Goal: Task Accomplishment & Management: Use online tool/utility

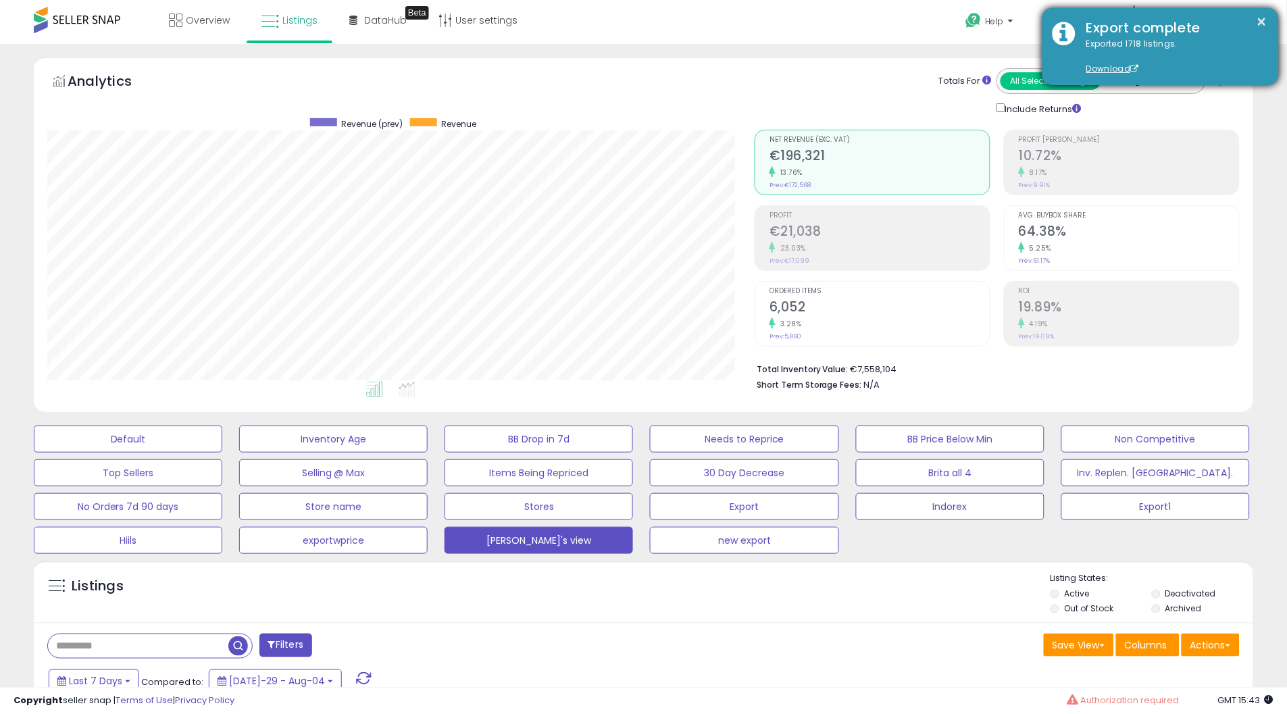
scroll to position [276, 707]
click at [1265, 14] on button "×" at bounding box center [1262, 22] width 11 height 17
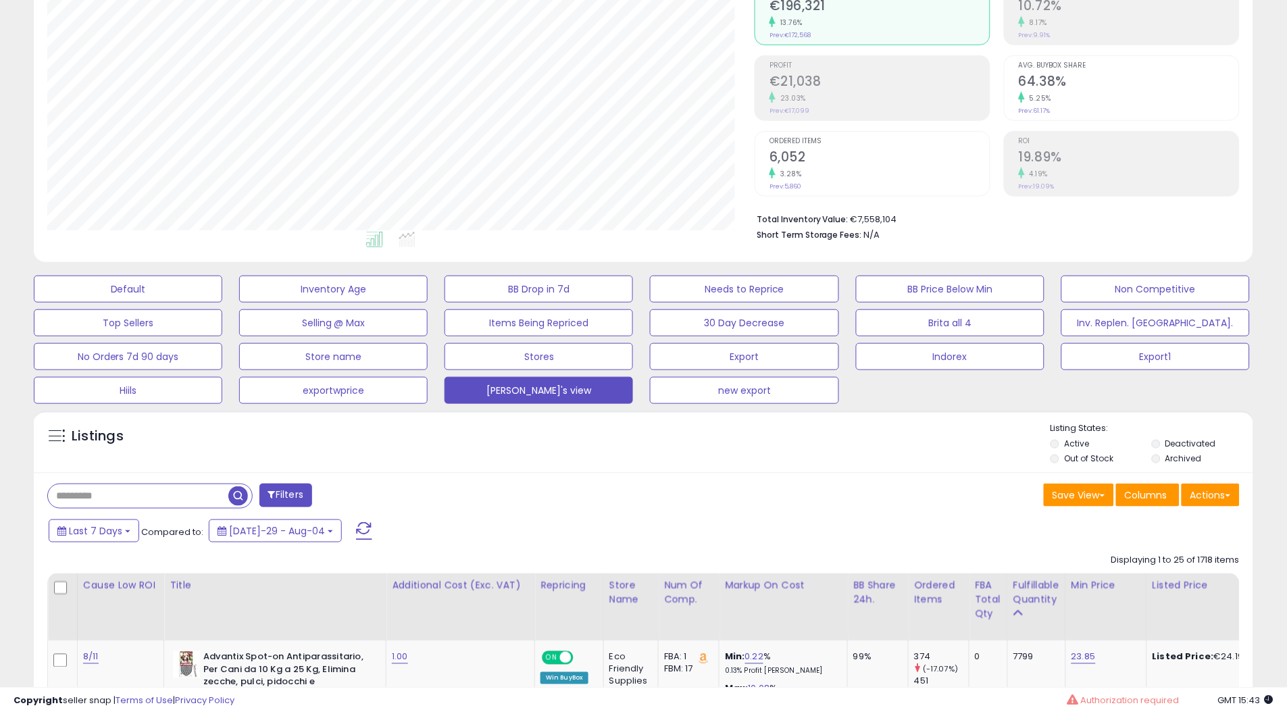
scroll to position [0, 0]
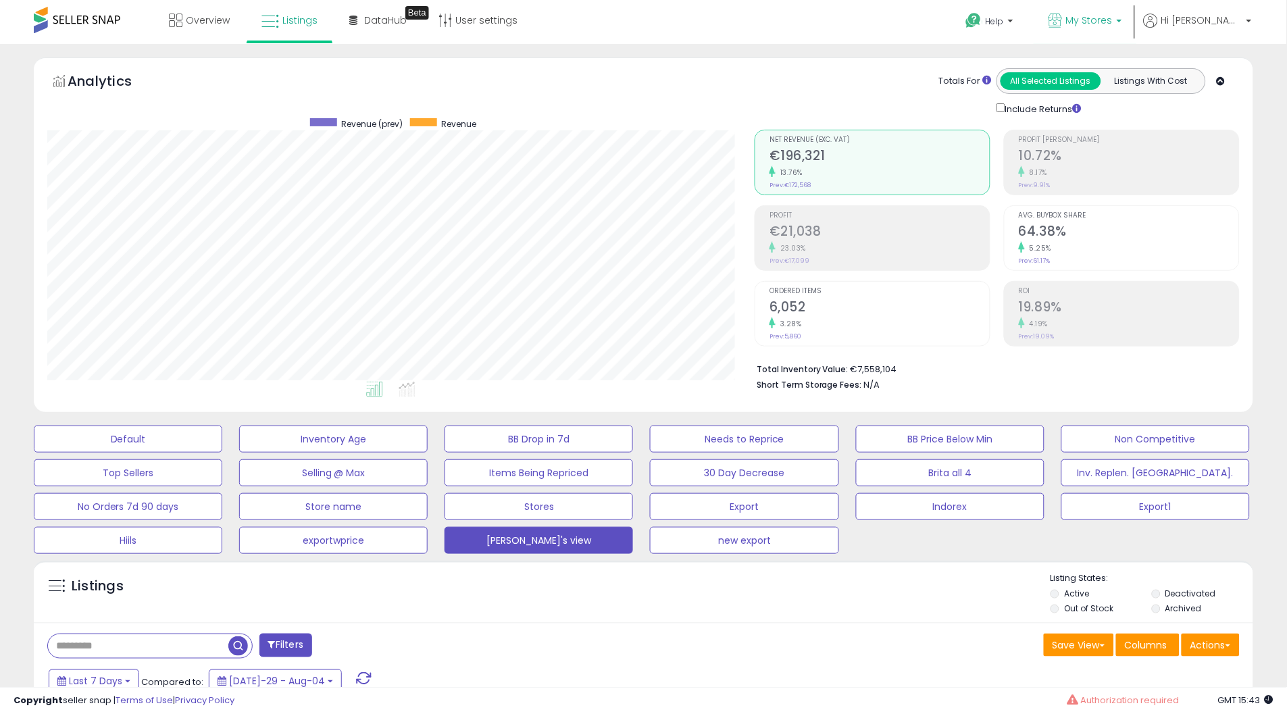
click at [1113, 24] on span "My Stores" at bounding box center [1089, 21] width 47 height 14
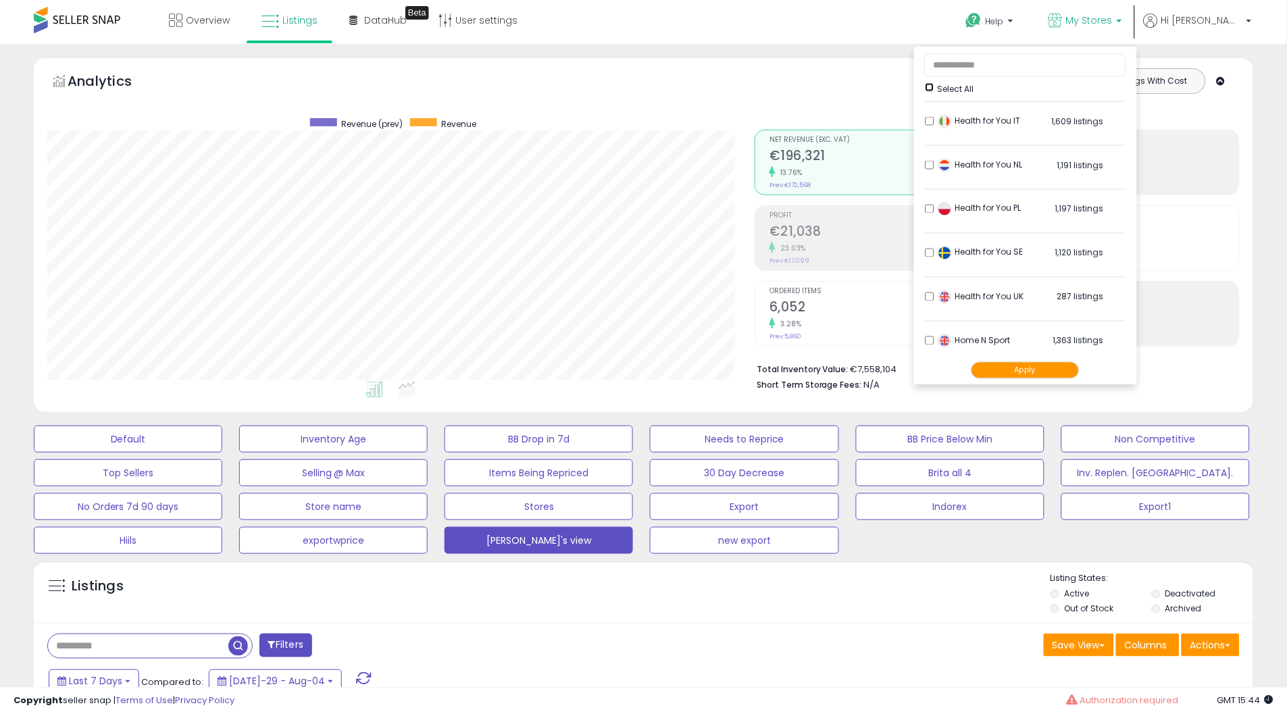
scroll to position [618, 0]
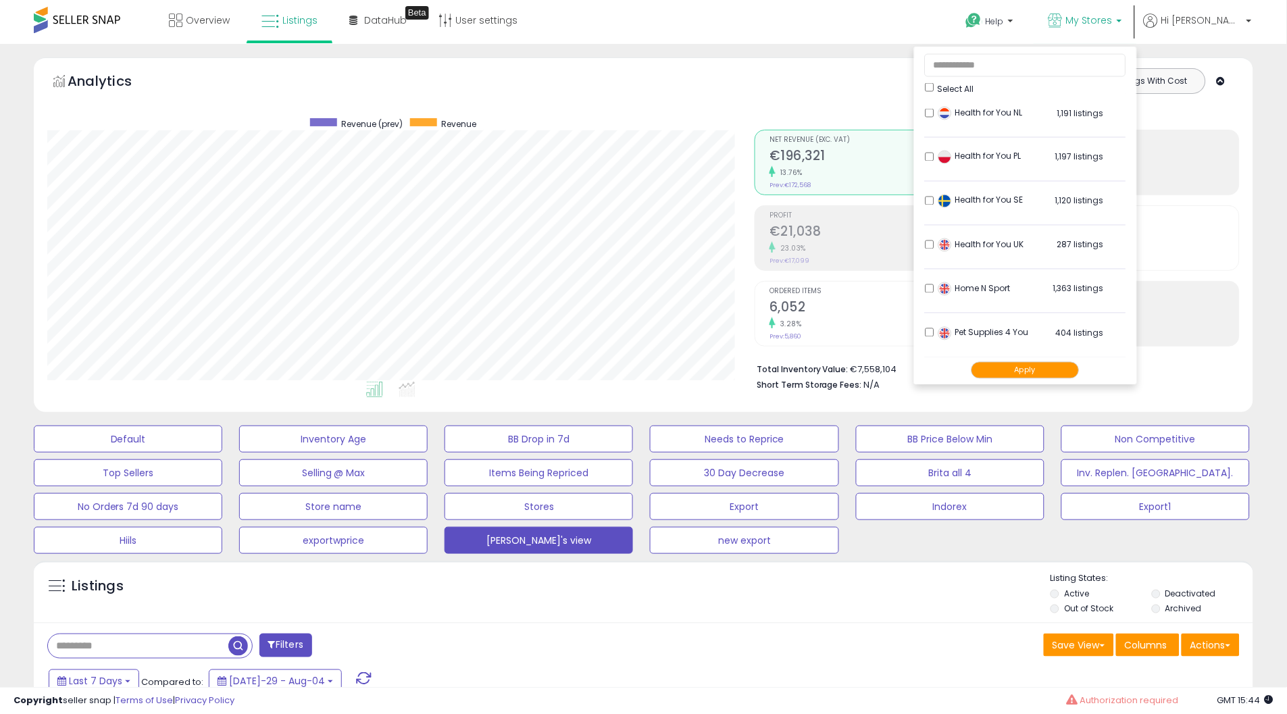
click at [982, 287] on li "Home N Sport 1,363 listings" at bounding box center [1025, 293] width 201 height 42
click at [988, 321] on li "Pet Supplies 4 You 404 listings" at bounding box center [1025, 336] width 201 height 42
click at [1066, 365] on button "Apply" at bounding box center [1025, 369] width 108 height 17
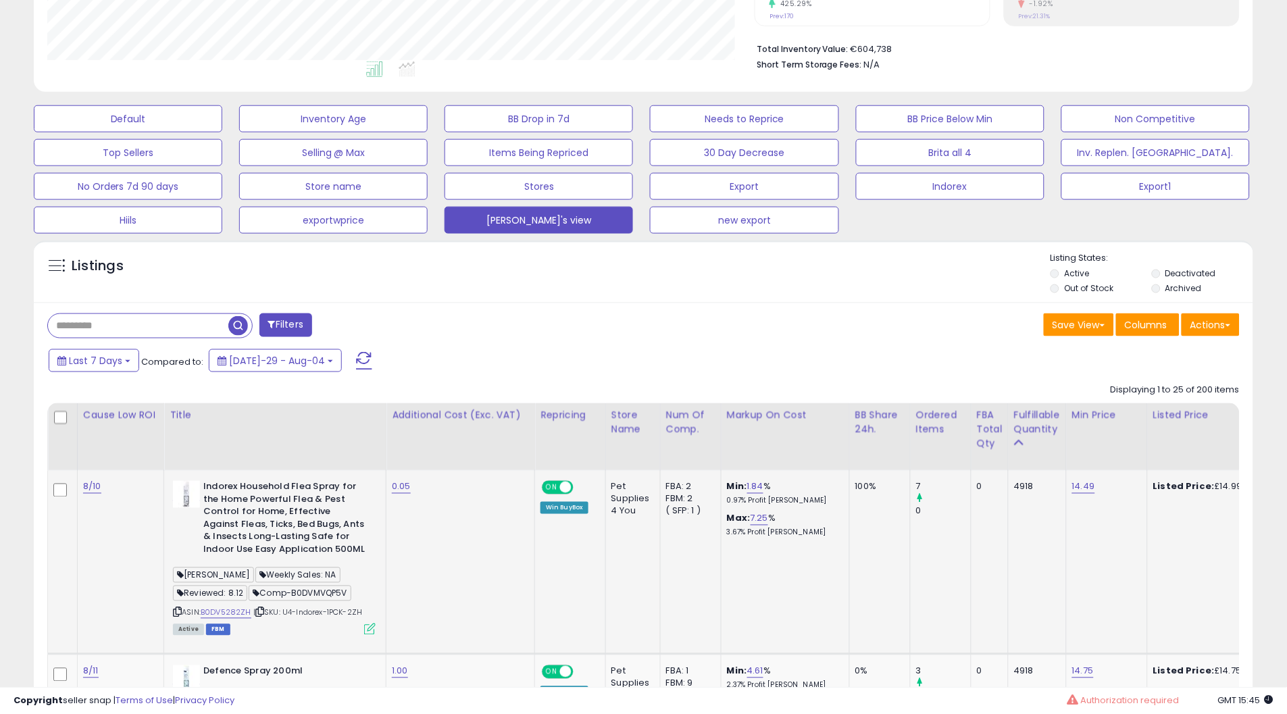
scroll to position [450, 0]
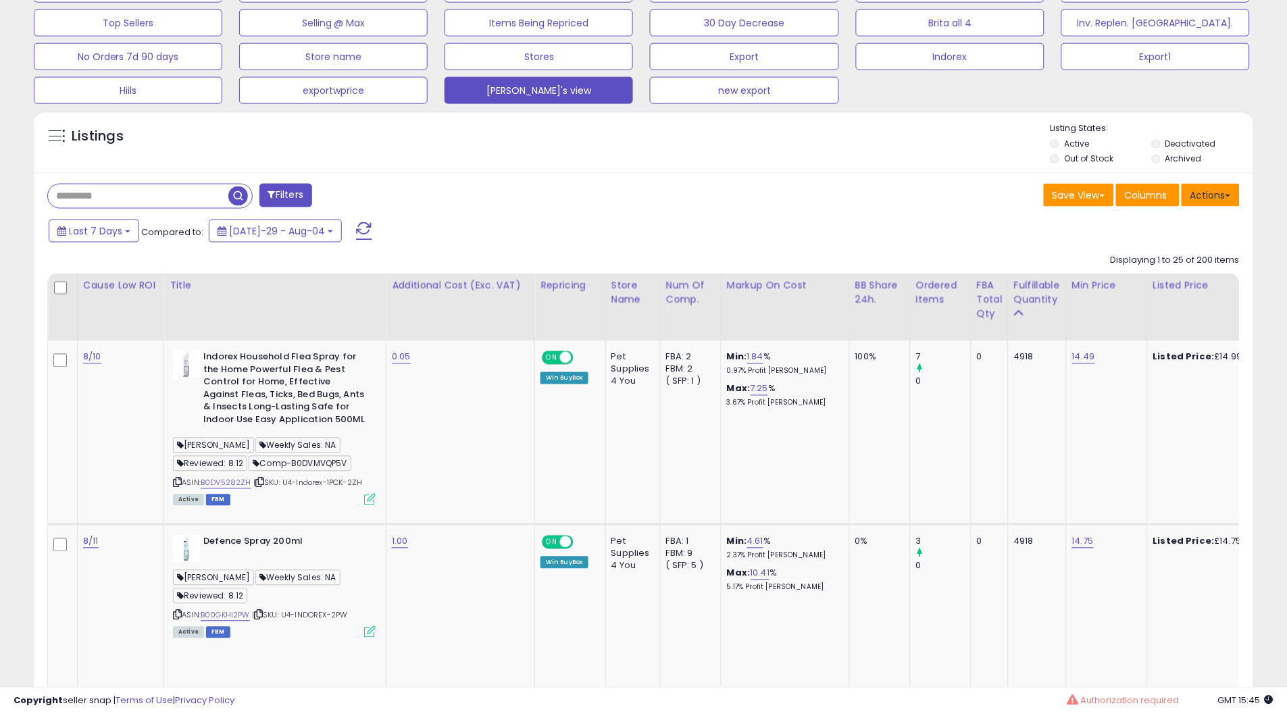
click at [1216, 196] on button "Actions" at bounding box center [1211, 195] width 58 height 23
click at [1161, 272] on link "Export All Columns" at bounding box center [1156, 281] width 148 height 21
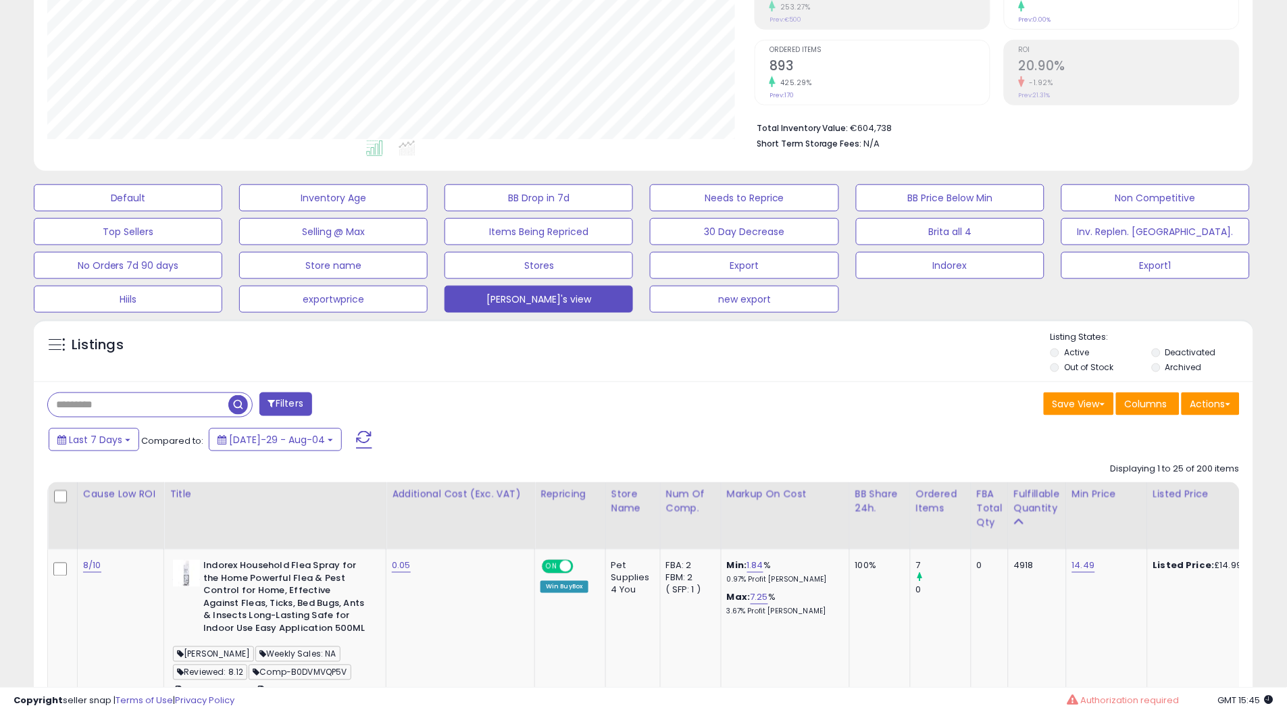
scroll to position [150, 0]
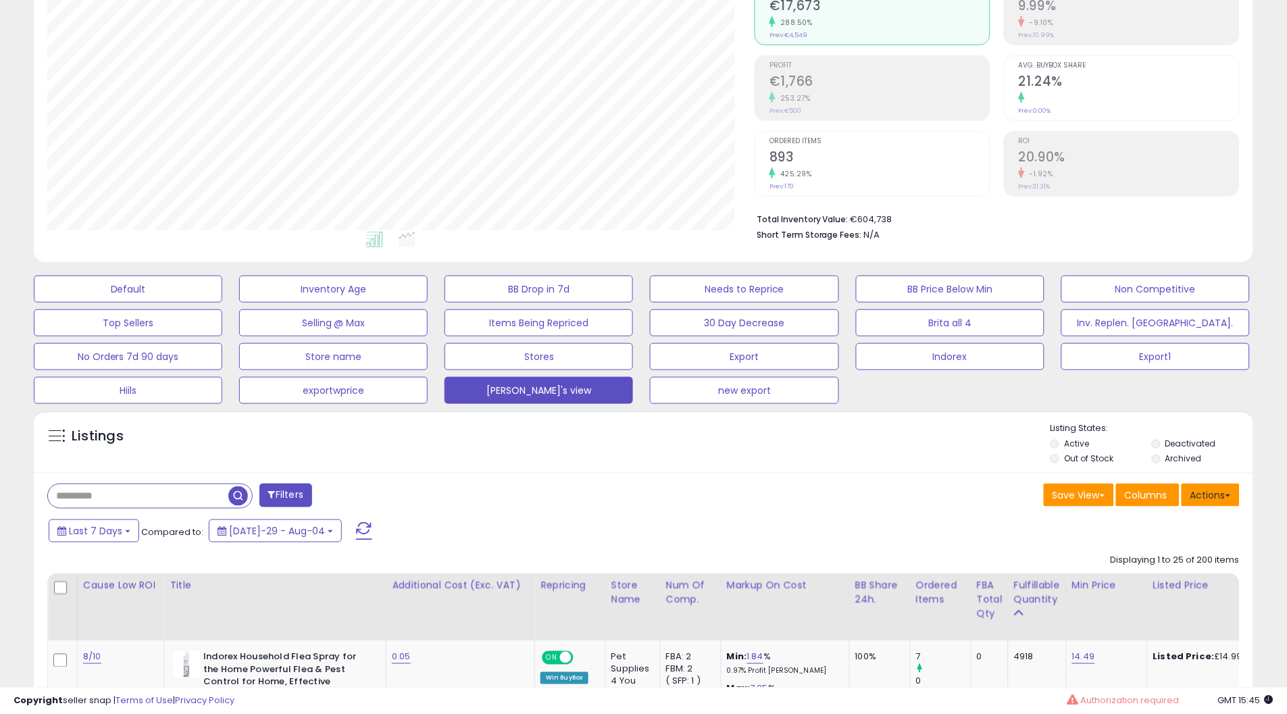
drag, startPoint x: 1220, startPoint y: 489, endPoint x: 1180, endPoint y: 538, distance: 62.9
click at [1220, 489] on button "Actions" at bounding box center [1211, 495] width 58 height 23
click at [1156, 578] on link "Export All Columns" at bounding box center [1156, 581] width 148 height 21
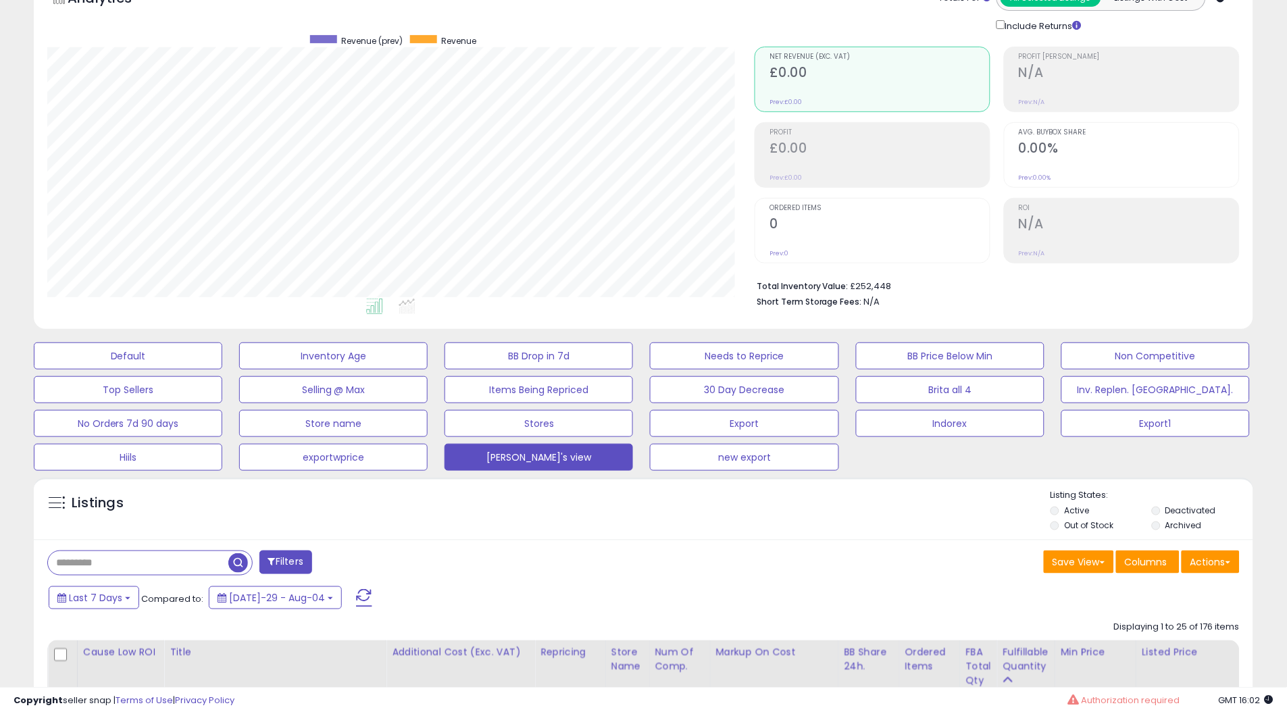
scroll to position [150, 0]
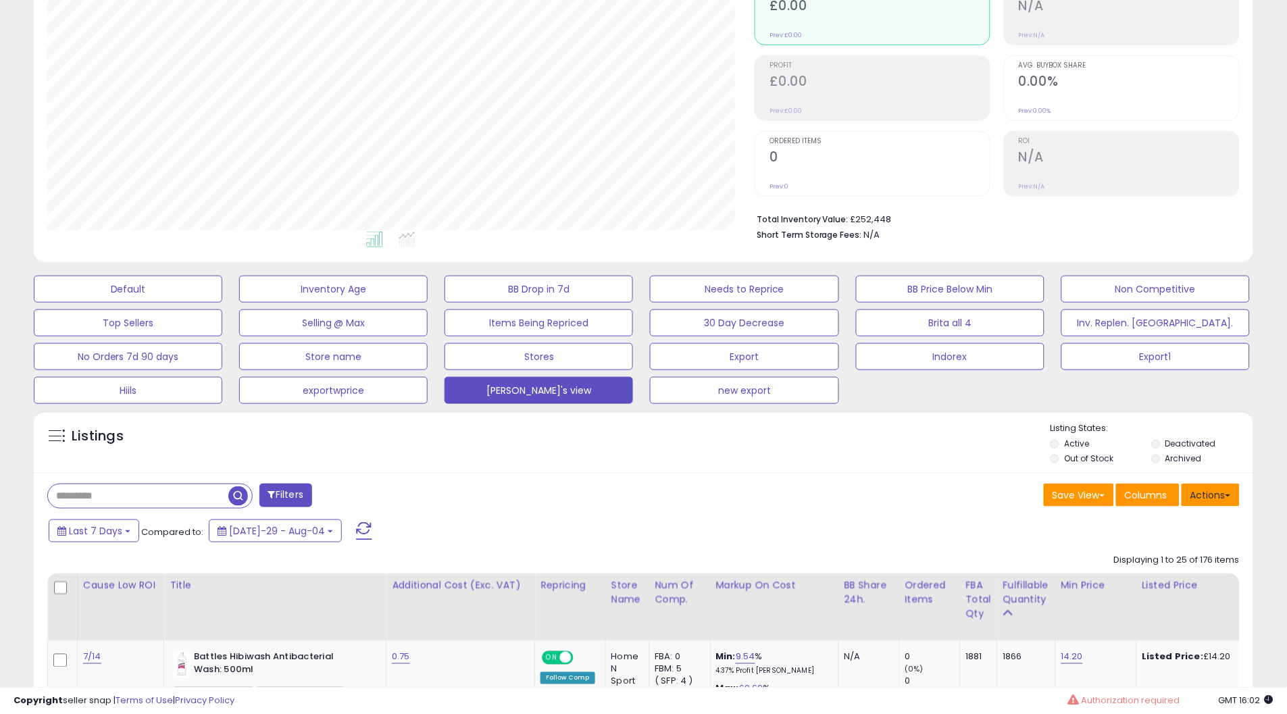
click at [1211, 491] on button "Actions" at bounding box center [1211, 495] width 58 height 23
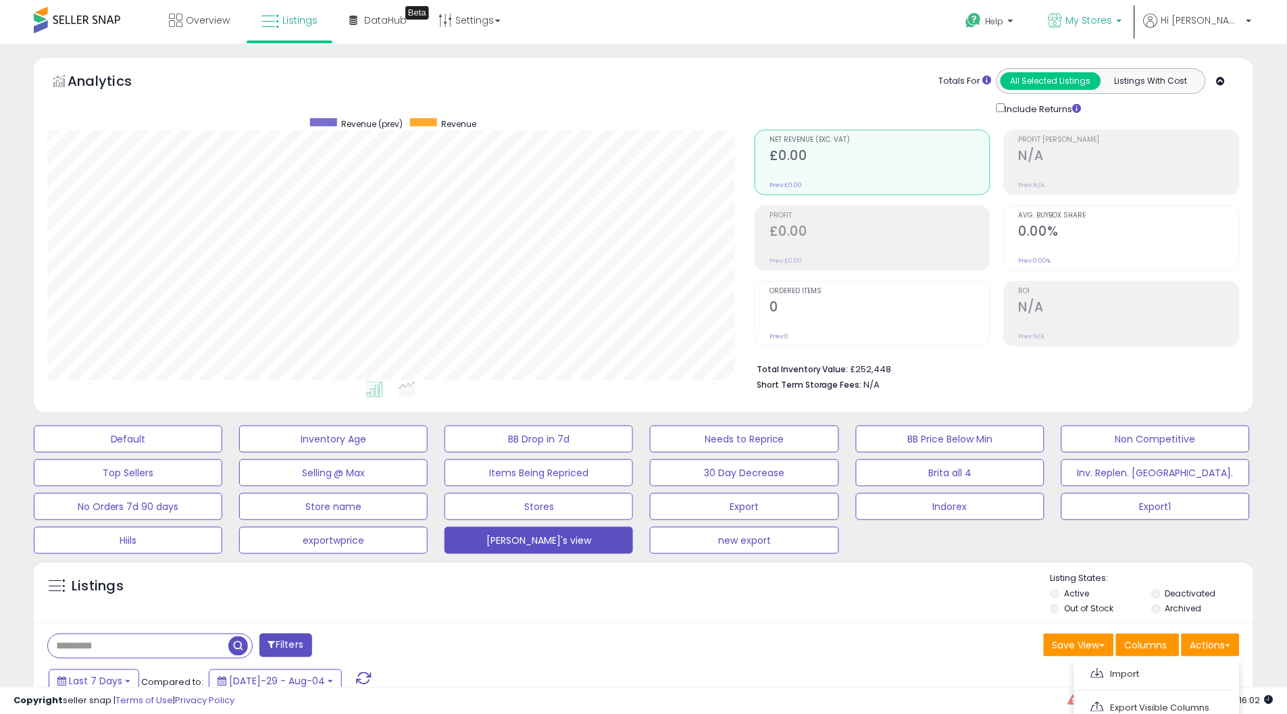
click at [1122, 29] on p "My Stores" at bounding box center [1085, 22] width 74 height 17
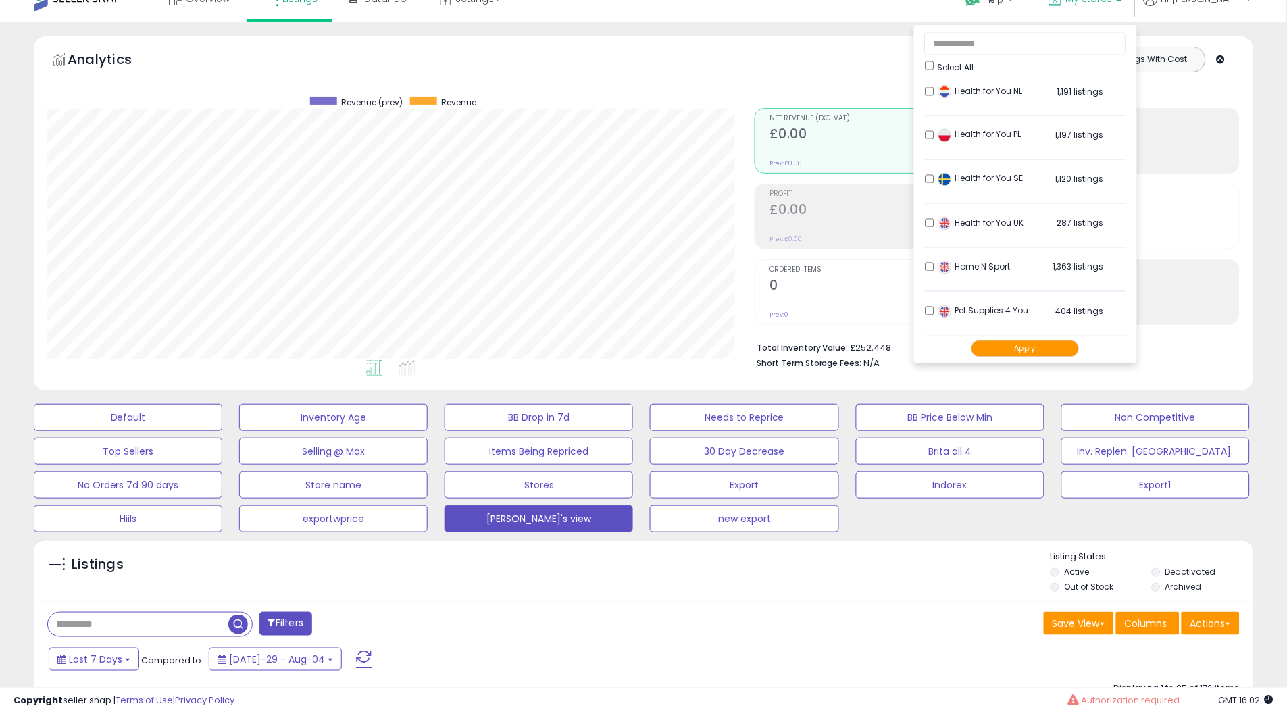
scroll to position [75, 0]
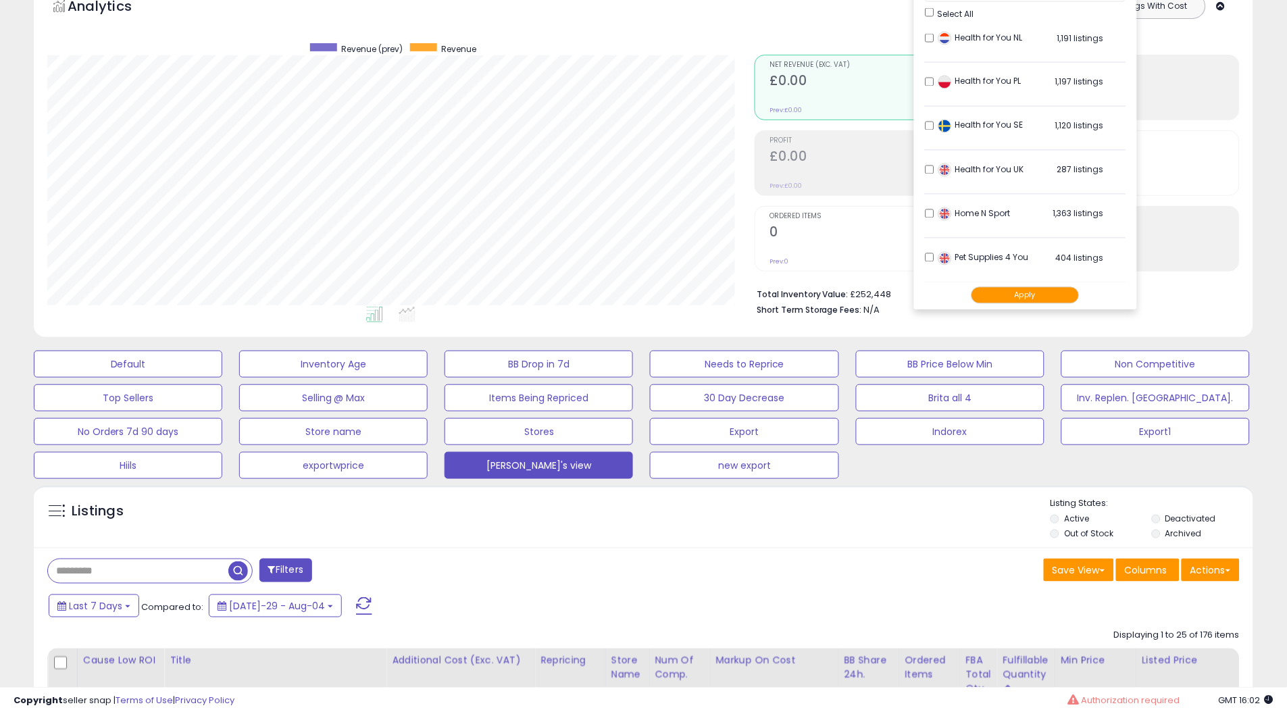
click at [1069, 293] on button "Apply" at bounding box center [1025, 294] width 108 height 17
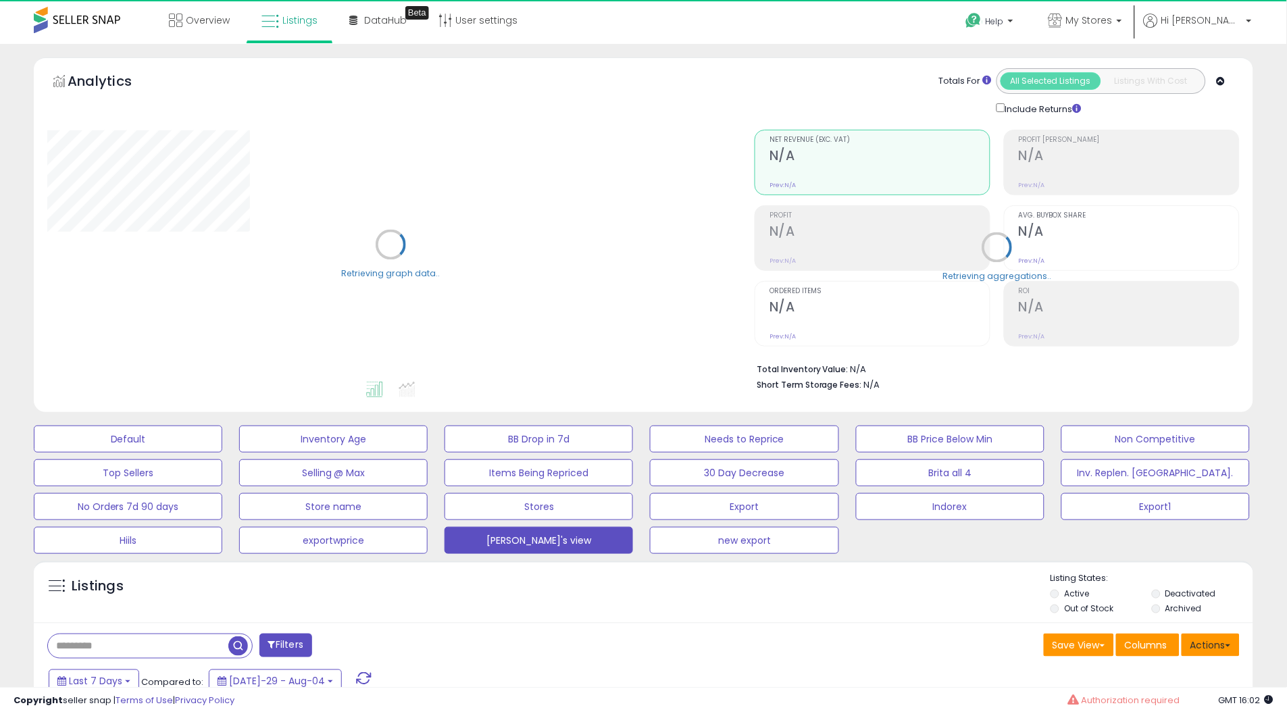
drag, startPoint x: 1200, startPoint y: 639, endPoint x: 1119, endPoint y: 666, distance: 86.1
click at [1201, 639] on button "Actions" at bounding box center [1211, 645] width 58 height 23
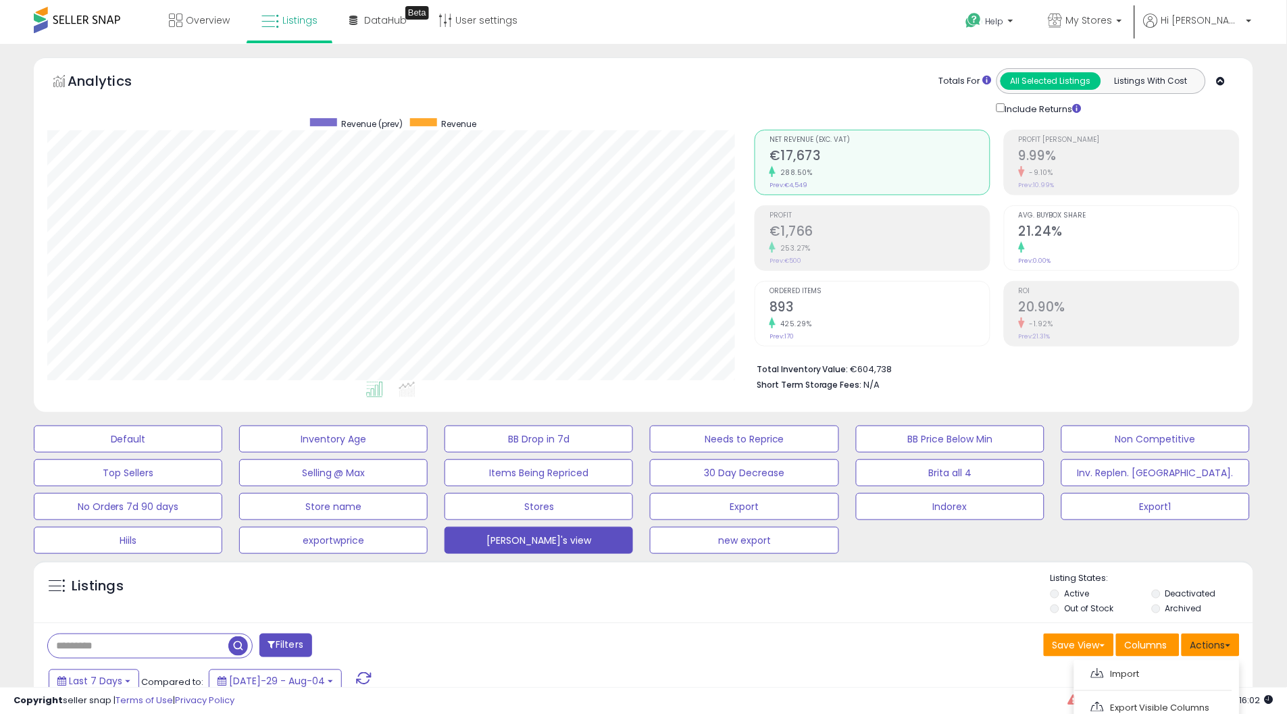
scroll to position [150, 0]
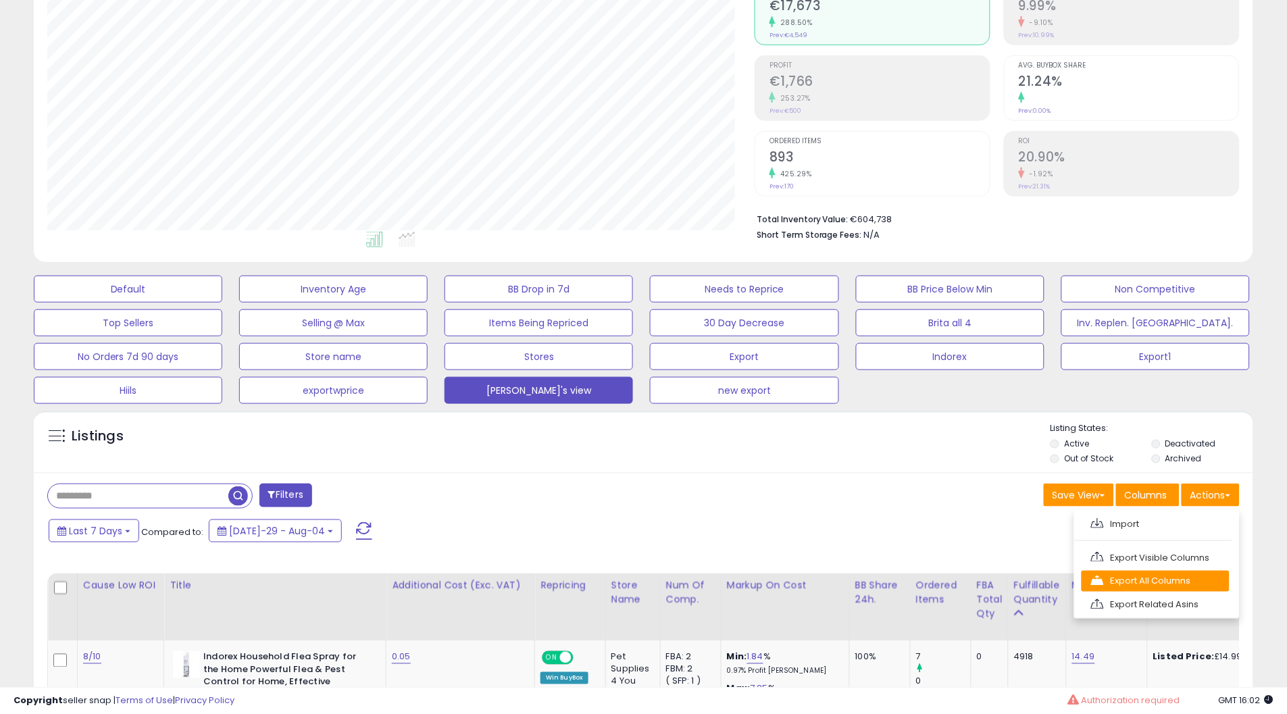
click at [1128, 578] on link "Export All Columns" at bounding box center [1156, 581] width 148 height 21
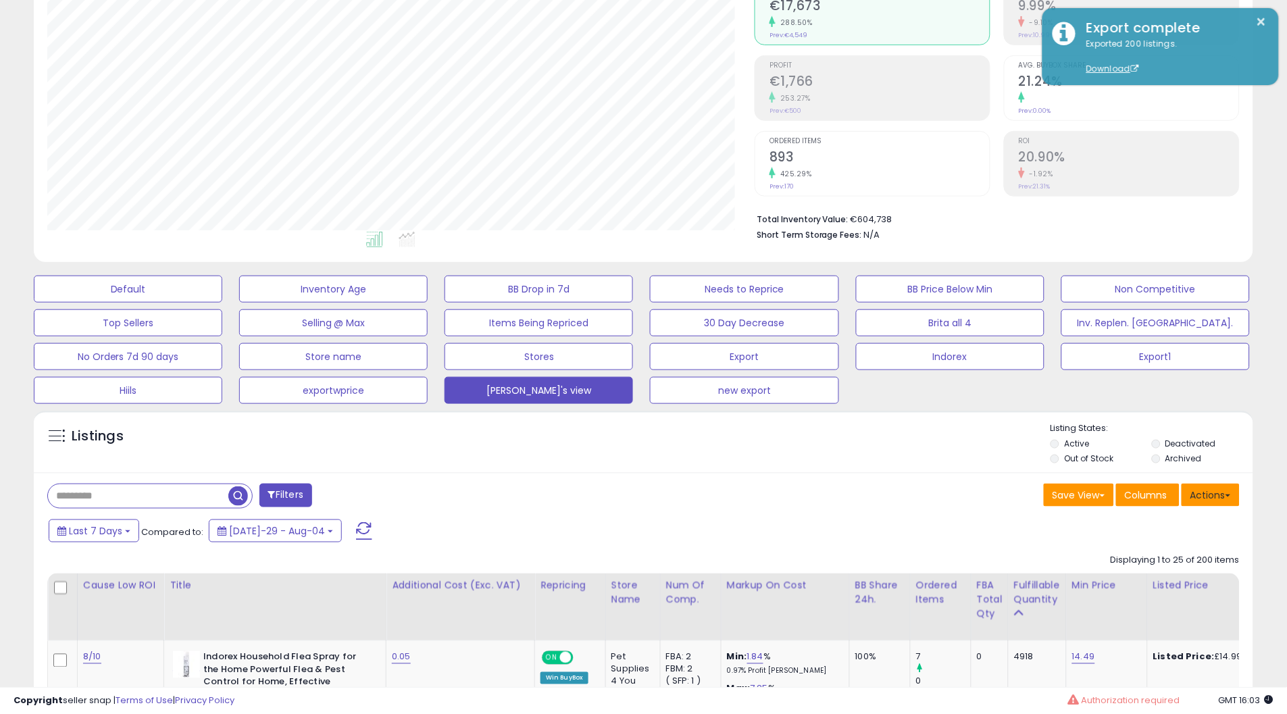
click at [1219, 497] on button "Actions" at bounding box center [1211, 495] width 58 height 23
click at [1198, 571] on link "Export All Columns" at bounding box center [1156, 581] width 148 height 21
